Goal: Information Seeking & Learning: Learn about a topic

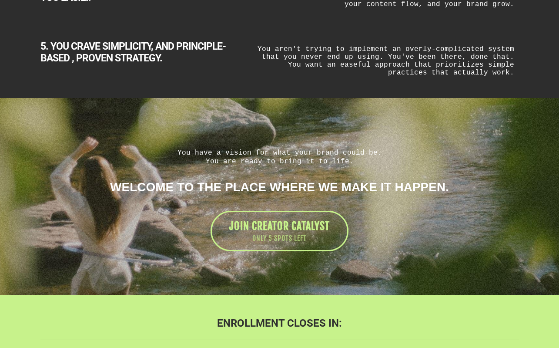
scroll to position [1907, 0]
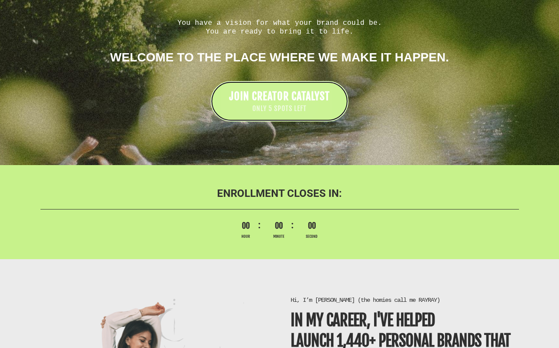
click at [303, 94] on span "JOIN CREATOR CATALYST" at bounding box center [279, 96] width 101 height 13
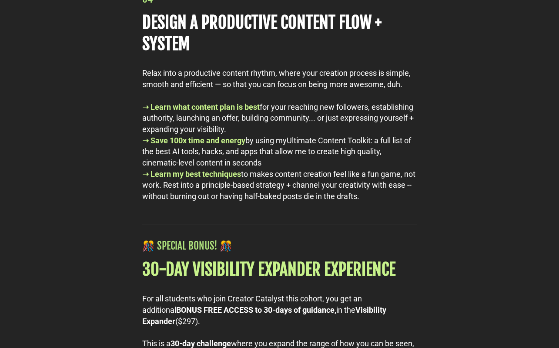
scroll to position [4547, 0]
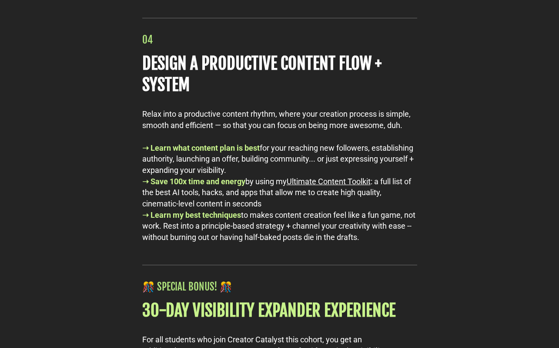
click at [306, 186] on u "Ultimate Content Toolkit" at bounding box center [329, 181] width 84 height 9
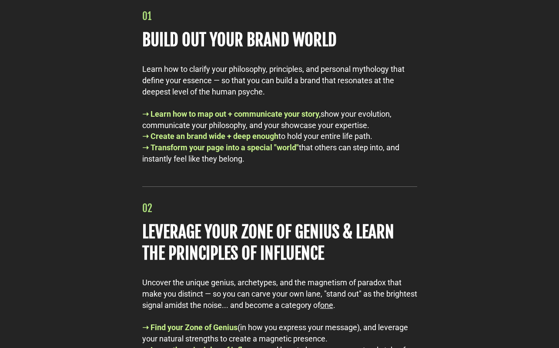
scroll to position [3931, 0]
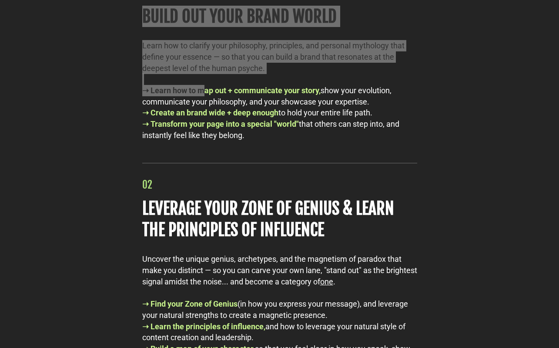
drag, startPoint x: 142, startPoint y: 10, endPoint x: 205, endPoint y: 103, distance: 112.3
click at [205, 103] on div "01 BUILD OUT YOUR BRAND WORLD Learn how to clarify your philosophy, principles,…" at bounding box center [280, 64] width 284 height 155
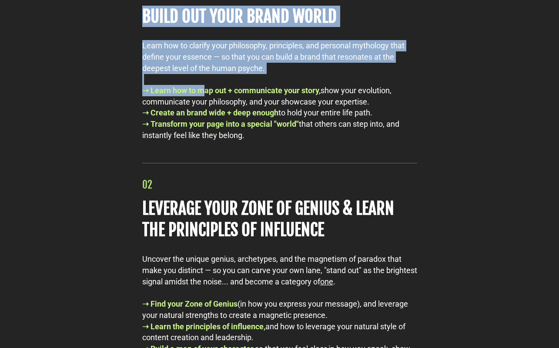
click at [200, 27] on b "BUILD OUT YOUR BRAND WORLD" at bounding box center [239, 16] width 195 height 20
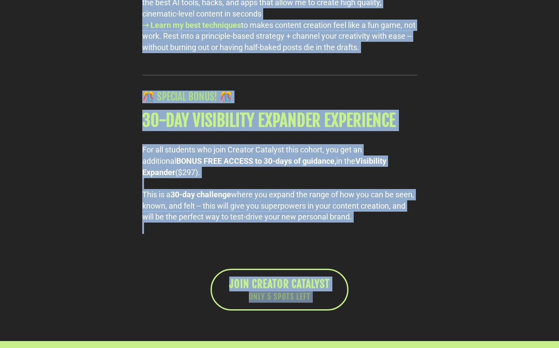
scroll to position [4911, 0]
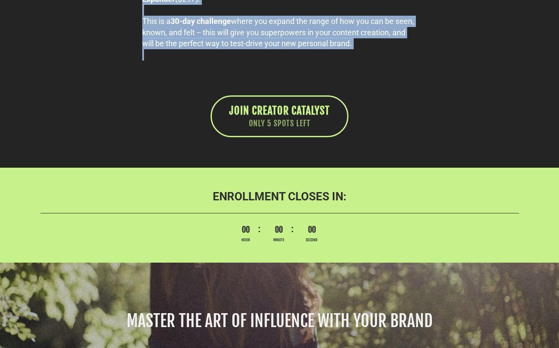
drag, startPoint x: 144, startPoint y: 8, endPoint x: 310, endPoint y: 80, distance: 181.2
copy div "17 LOREM IPS DOLO SITAM CONSE Adipi eli se doeiusm temp incididunt, utlaboreet,…"
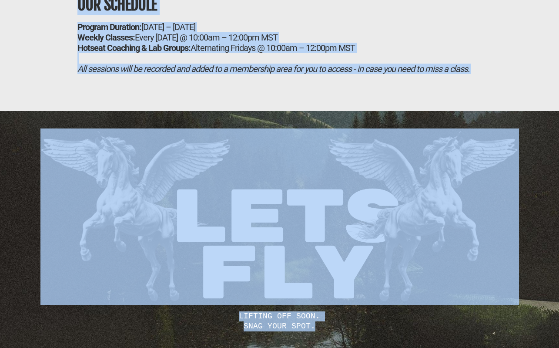
scroll to position [5770, 0]
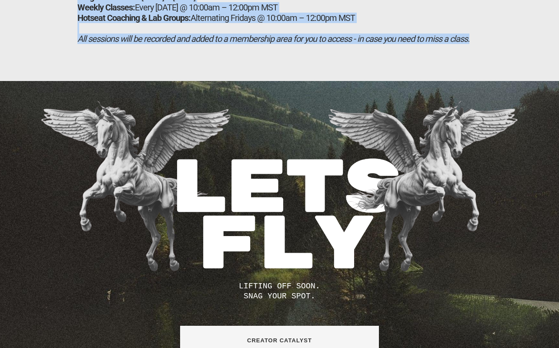
drag, startPoint x: 76, startPoint y: 18, endPoint x: 477, endPoint y: 57, distance: 402.8
copy div "LORE'I DOL SI AMETC: ⚡ ADIPIS ELIT SEDDOEI → Temp Incidid, ut'la etdolo mag a e…"
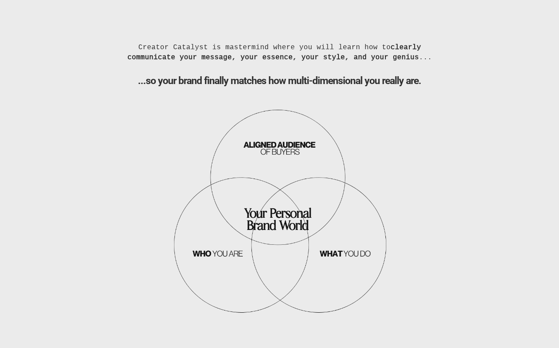
scroll to position [821, 0]
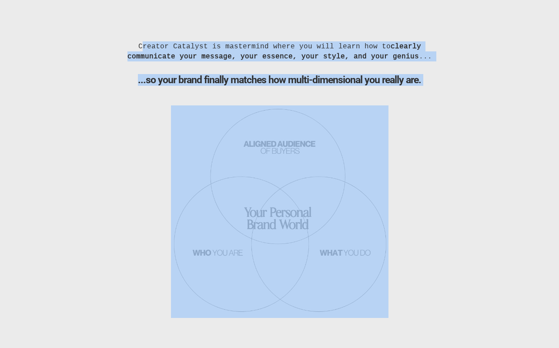
drag, startPoint x: 143, startPoint y: 48, endPoint x: 310, endPoint y: 304, distance: 304.9
click at [310, 304] on div "Creator Catalyst is mastermind where you will learn how to clearly communicate …" at bounding box center [279, 179] width 335 height 276
copy div "Creator Catalyst is mastermind where you will learn how to clearly communicate …"
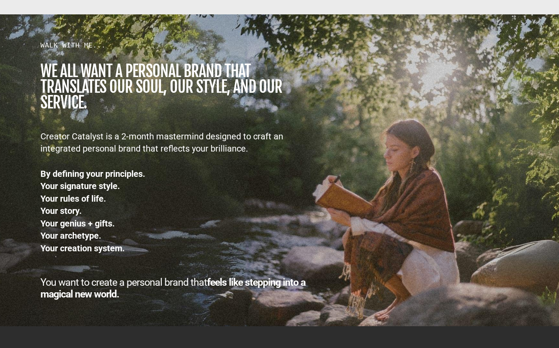
scroll to position [1169, 0]
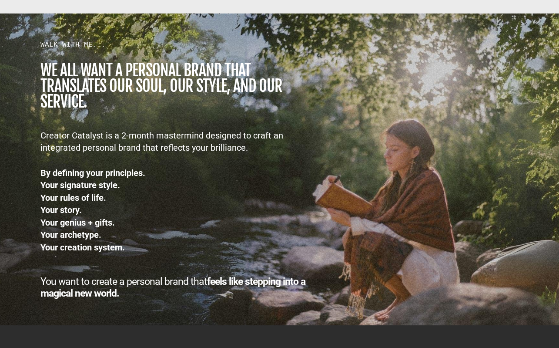
drag, startPoint x: 41, startPoint y: 70, endPoint x: 145, endPoint y: 301, distance: 253.7
click at [145, 301] on div "WALK WITH ME... we all want a personal brand that TRANSLATES our SOUL, OUR STYL…" at bounding box center [279, 169] width 509 height 294
copy div "we all want a personal brand that TRANSLATES our SOUL, OUR STYLE, AND OUR SERVI…"
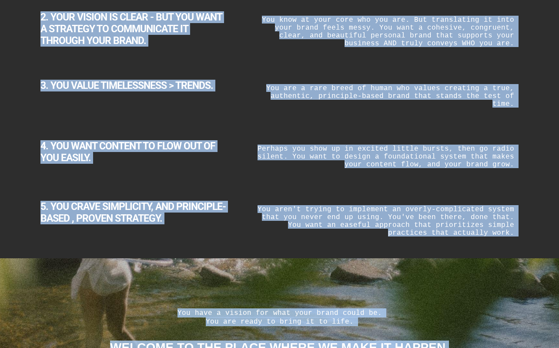
scroll to position [1687, 0]
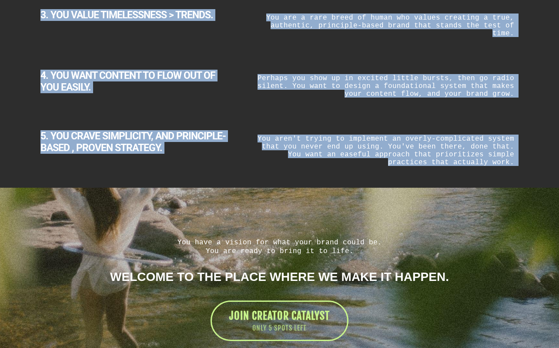
drag, startPoint x: 105, startPoint y: 138, endPoint x: 176, endPoint y: 185, distance: 85.4
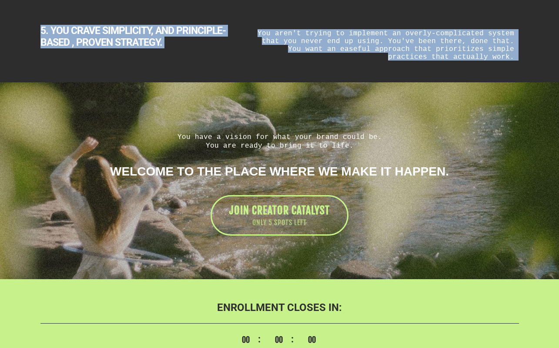
scroll to position [1792, 0]
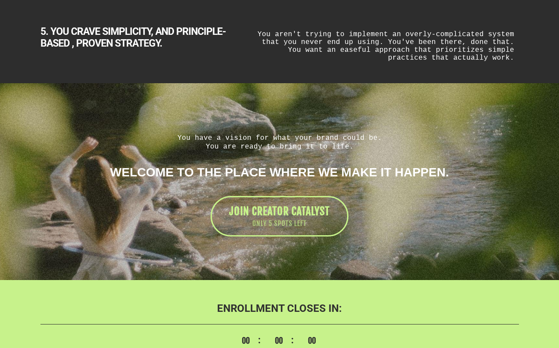
click at [276, 51] on div "You aren't trying to implement an overly-complicated system that you never end …" at bounding box center [384, 46] width 270 height 40
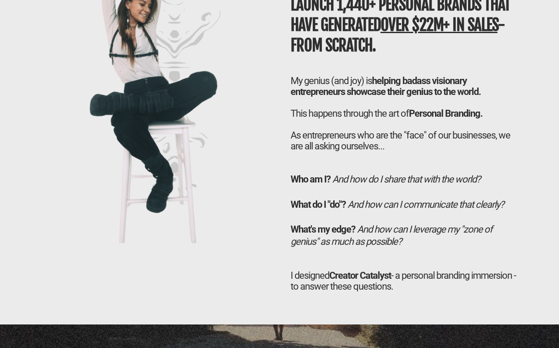
scroll to position [2244, 0]
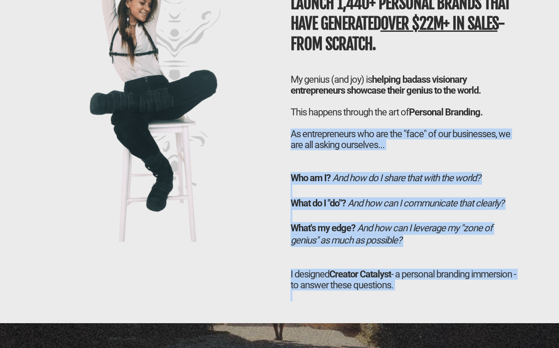
drag, startPoint x: 292, startPoint y: 134, endPoint x: 453, endPoint y: 293, distance: 226.9
click at [453, 293] on div "Hi, I’m [PERSON_NAME] (the homies call me RAYRAY) In my career, I've helped LAU…" at bounding box center [404, 130] width 237 height 343
copy div "As entrepreneurs who are the "face" of our businesses, we are all asking oursel…"
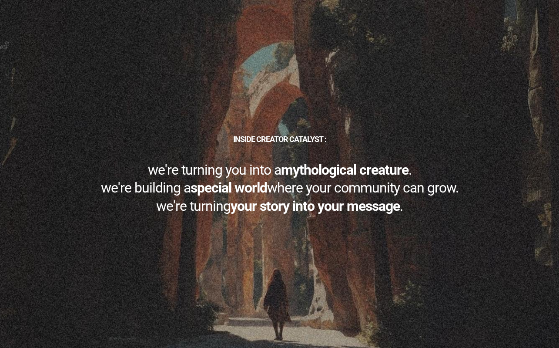
scroll to position [2646, 0]
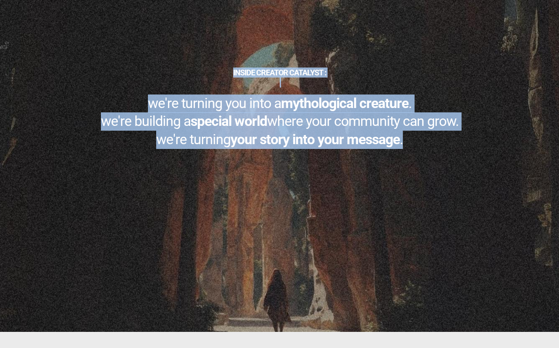
drag, startPoint x: 232, startPoint y: 73, endPoint x: 424, endPoint y: 143, distance: 204.0
click at [424, 143] on div "INSIDE CREATOR CATALYST : we're turning you into a mythological creature . we'r…" at bounding box center [280, 107] width 488 height 81
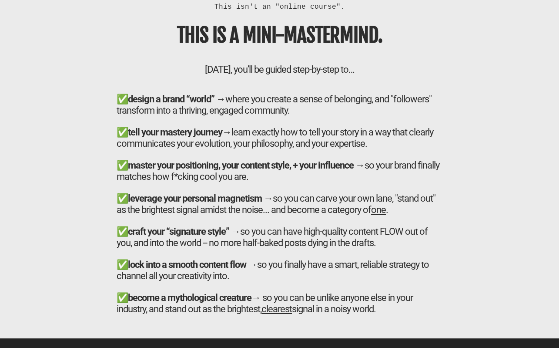
scroll to position [3018, 0]
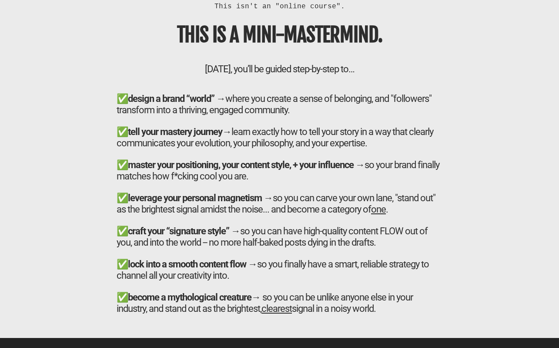
click at [372, 137] on div "✅ tell your mastery journey→ learn exactly how to tell your story in a way that…" at bounding box center [280, 225] width 326 height 199
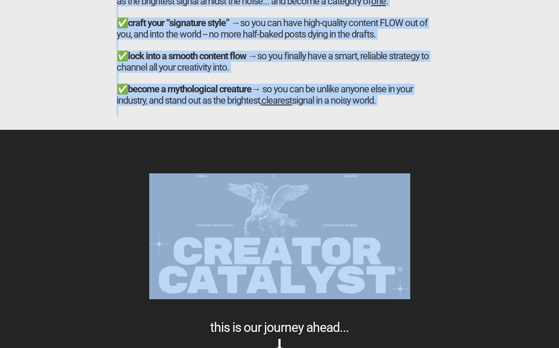
scroll to position [3232, 0]
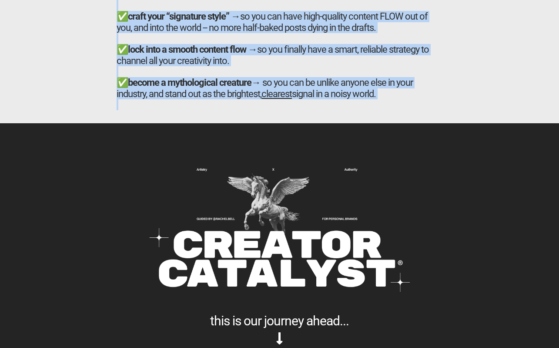
drag, startPoint x: 178, startPoint y: 38, endPoint x: 405, endPoint y: 116, distance: 240.1
copy div "LORE IP D SITA-CONSECTETU. Ad eli seddoe, tem’in ut labore etdo-ma-aliq en… ✅ a…"
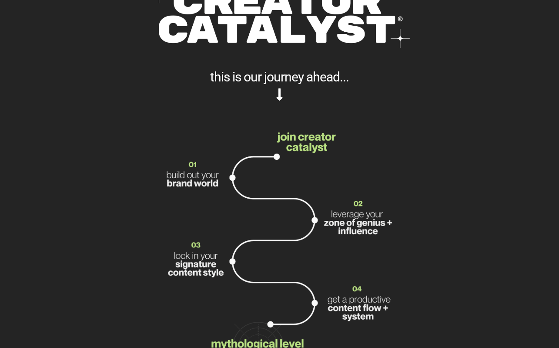
scroll to position [3448, 0]
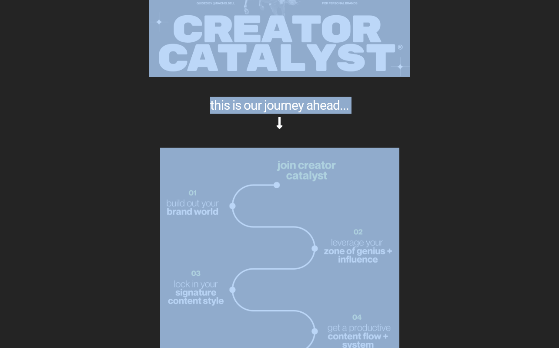
drag, startPoint x: 114, startPoint y: 31, endPoint x: 334, endPoint y: 318, distance: 361.4
copy div "this is our journey ahead..."
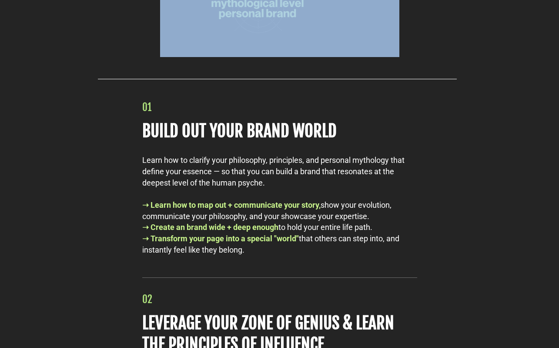
scroll to position [3728, 0]
